Goal: Transaction & Acquisition: Purchase product/service

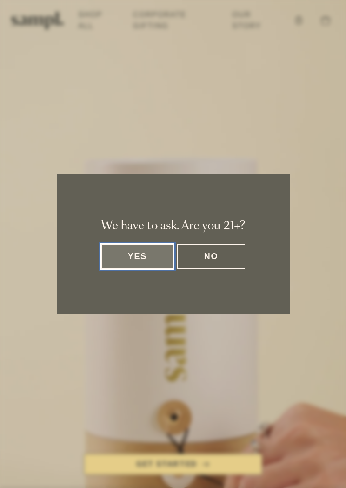
click at [147, 251] on button "Yes" at bounding box center [138, 256] width 73 height 25
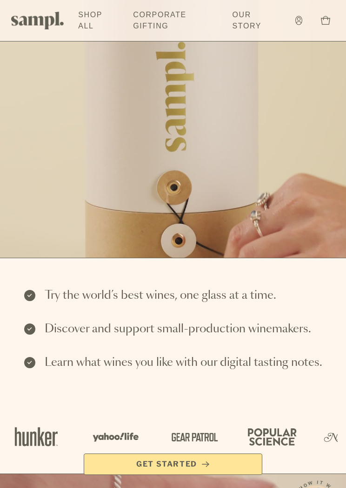
scroll to position [231, 0]
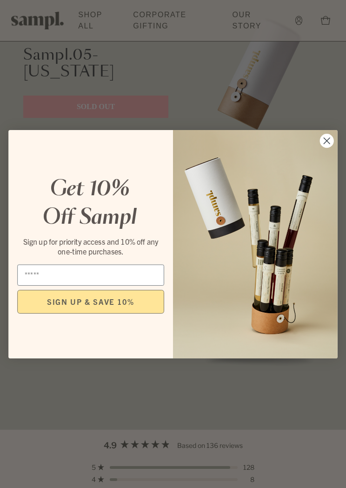
scroll to position [1337, 0]
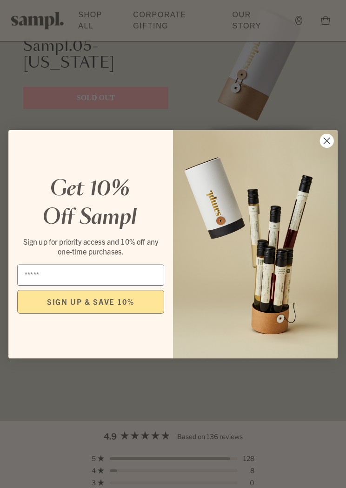
click at [326, 143] on icon "Close dialog" at bounding box center [327, 140] width 6 height 6
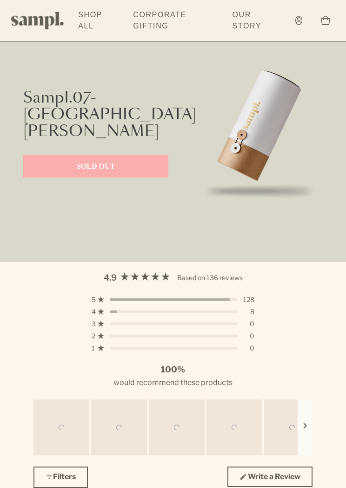
scroll to position [1497, 0]
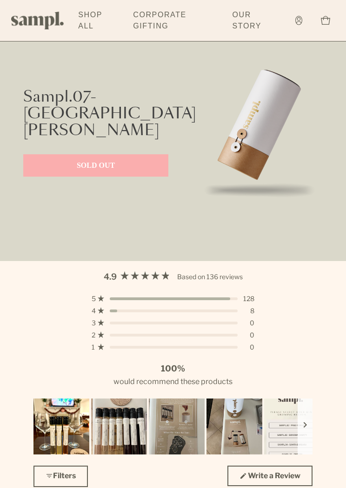
click at [135, 160] on p "SOLD OUT" at bounding box center [96, 165] width 127 height 11
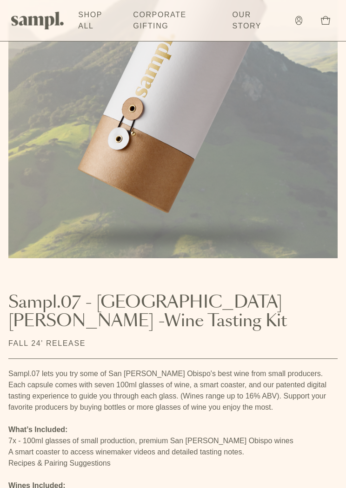
scroll to position [119, 0]
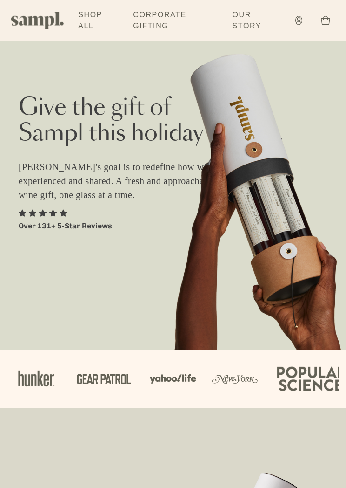
click at [34, 19] on img at bounding box center [37, 21] width 53 height 18
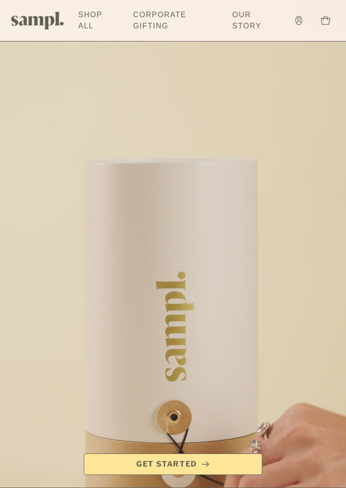
click at [36, 23] on img at bounding box center [37, 21] width 53 height 18
